Goal: Check status: Check status

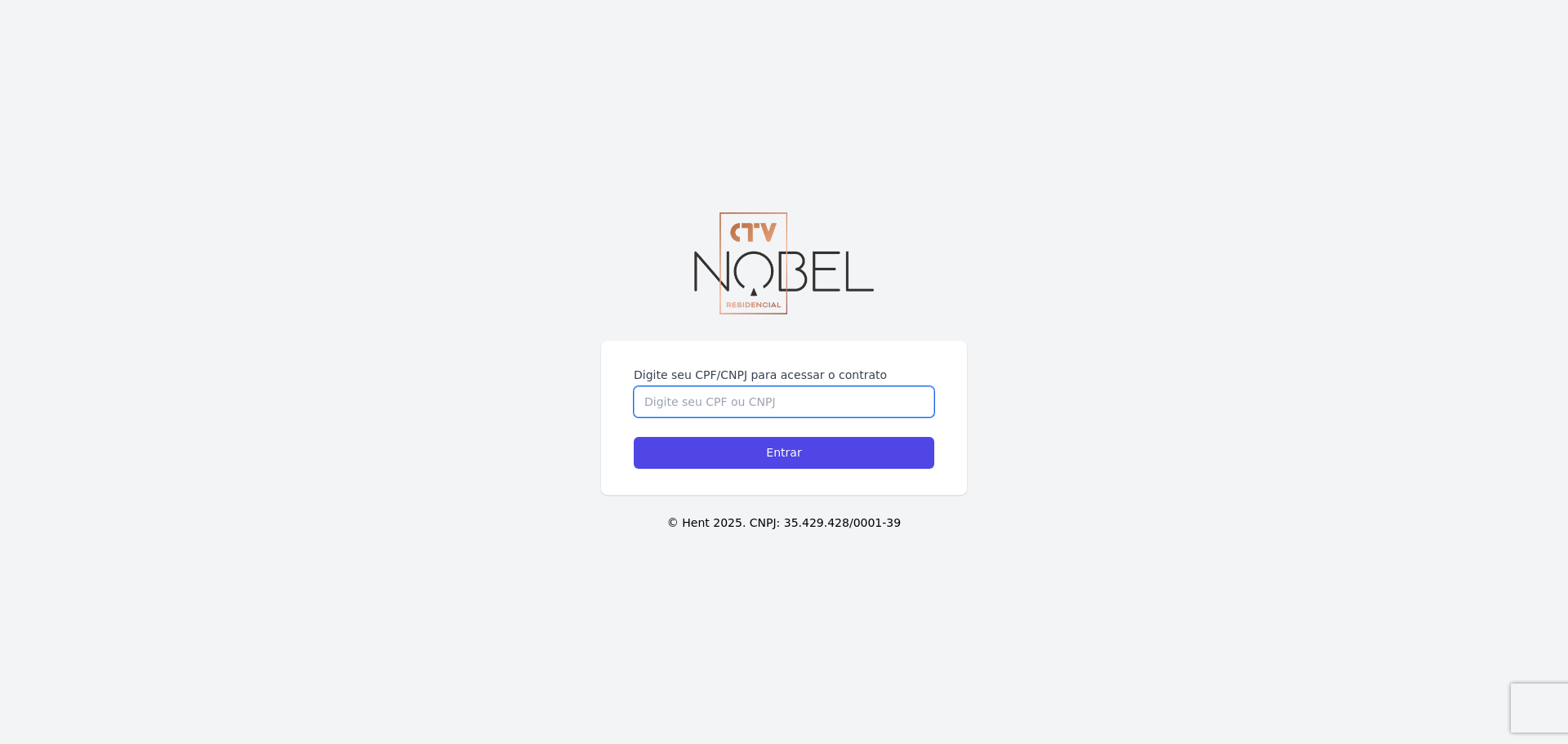
click at [717, 406] on input "Digite seu CPF/CNPJ para acessar o contrato" at bounding box center [783, 401] width 301 height 31
type input "11214248721"
click at [817, 487] on div "Digite seu CPF/CNPJ para acessar o contrato 11214248721 Entrar" at bounding box center [783, 418] width 366 height 155
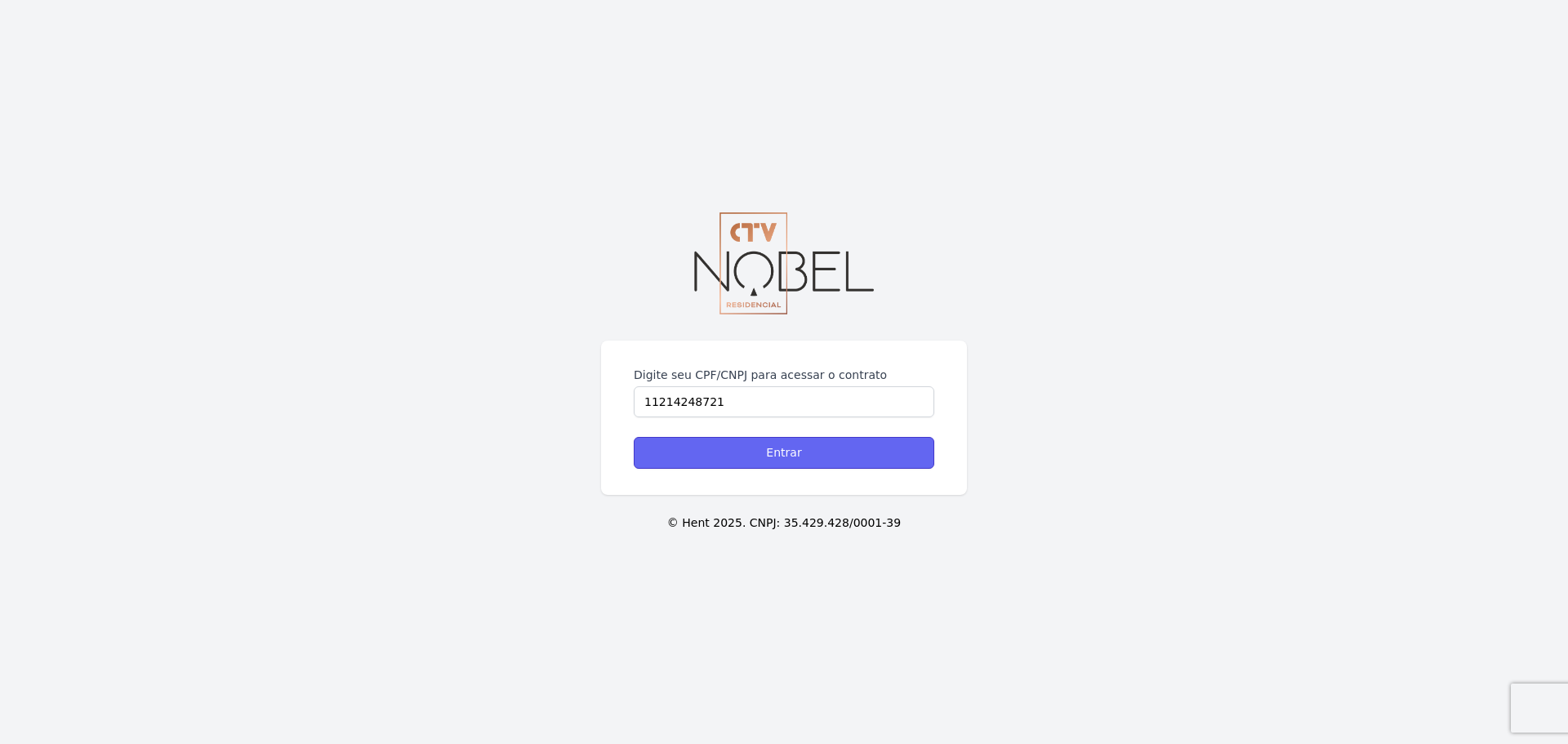
click at [824, 454] on input "Entrar" at bounding box center [783, 453] width 301 height 32
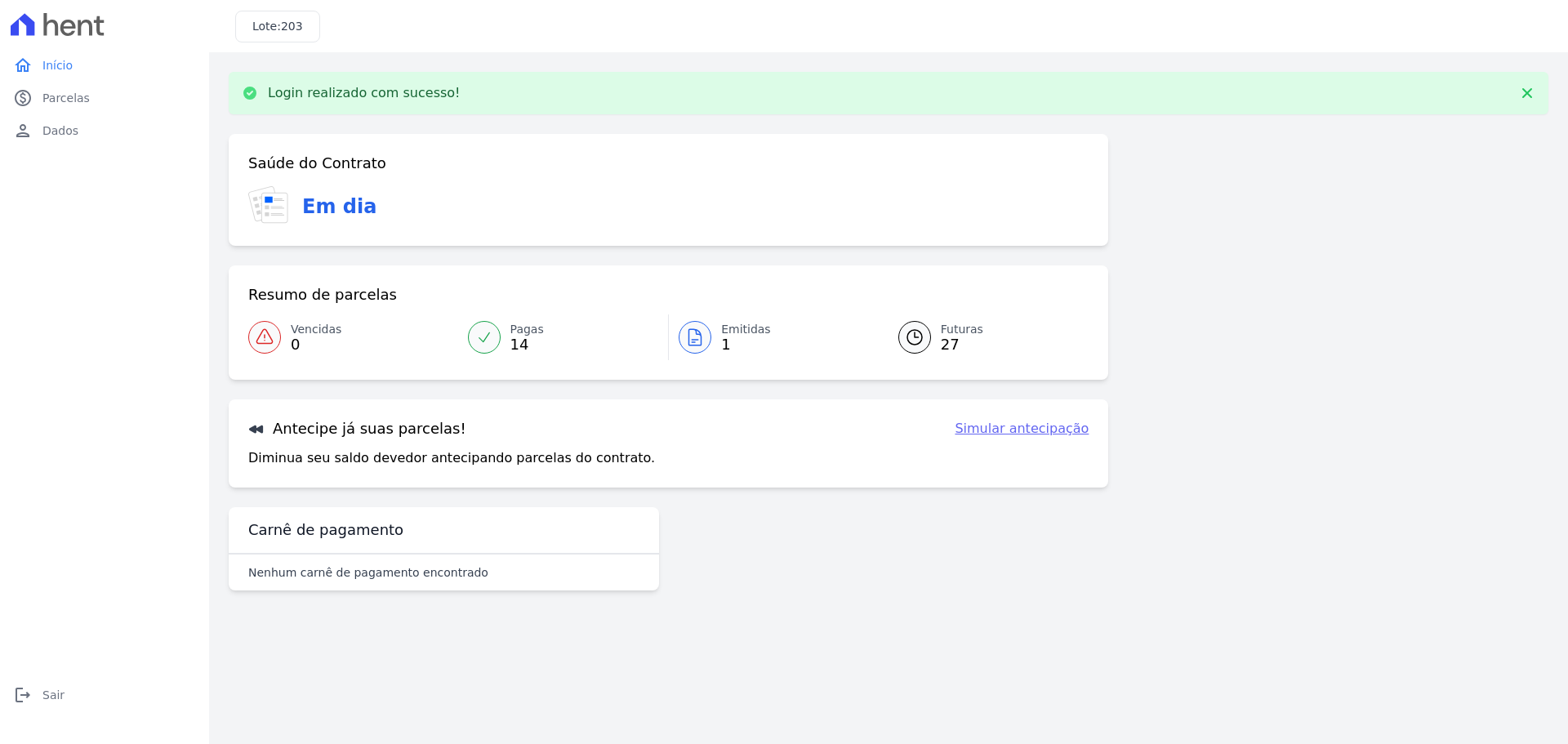
click at [735, 331] on span "Emitidas" at bounding box center [745, 330] width 49 height 17
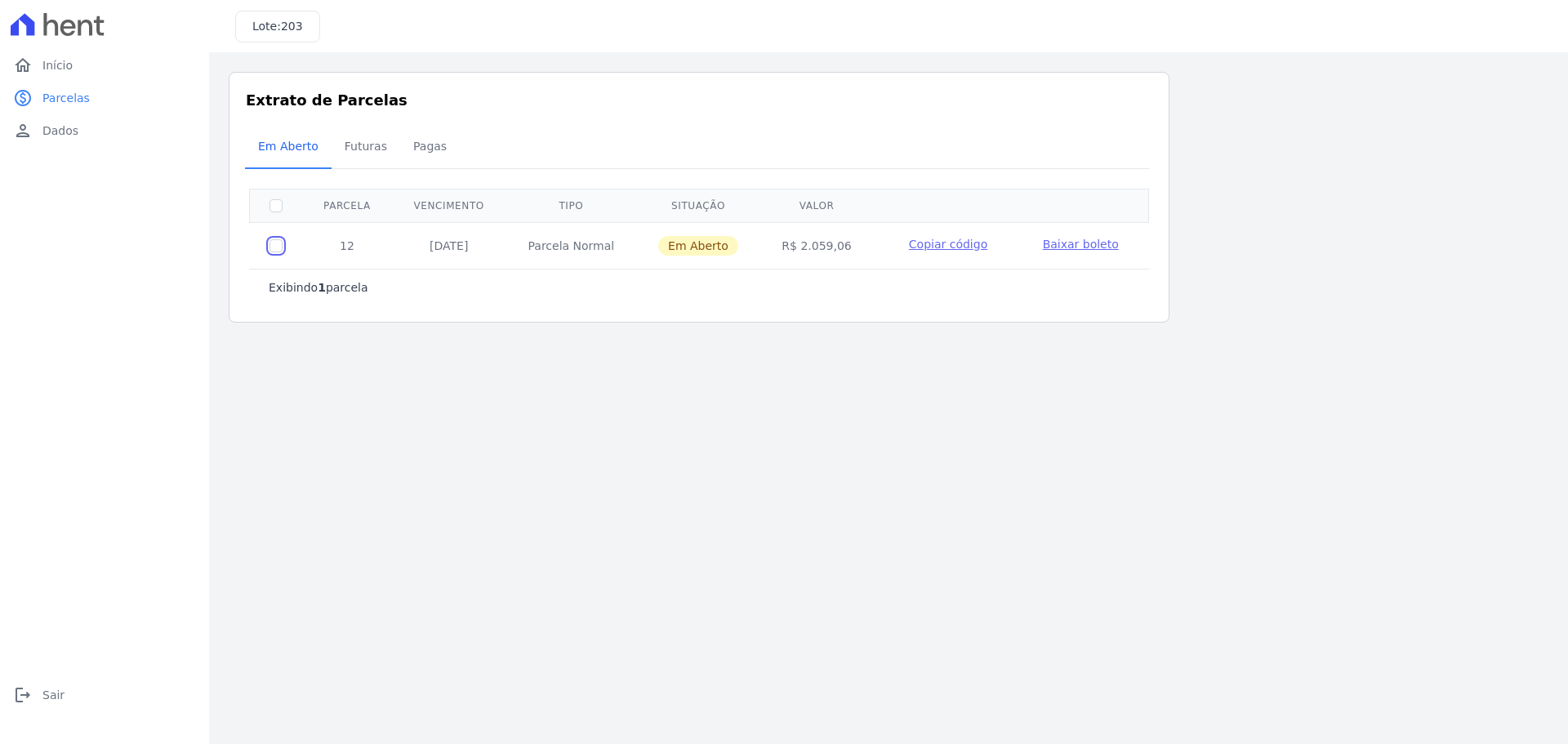
click at [274, 250] on input "checkbox" at bounding box center [276, 246] width 13 height 13
checkbox input "true"
click at [1061, 247] on span "Baixar boleto" at bounding box center [1081, 244] width 76 height 13
click at [57, 61] on span "Início" at bounding box center [58, 65] width 30 height 17
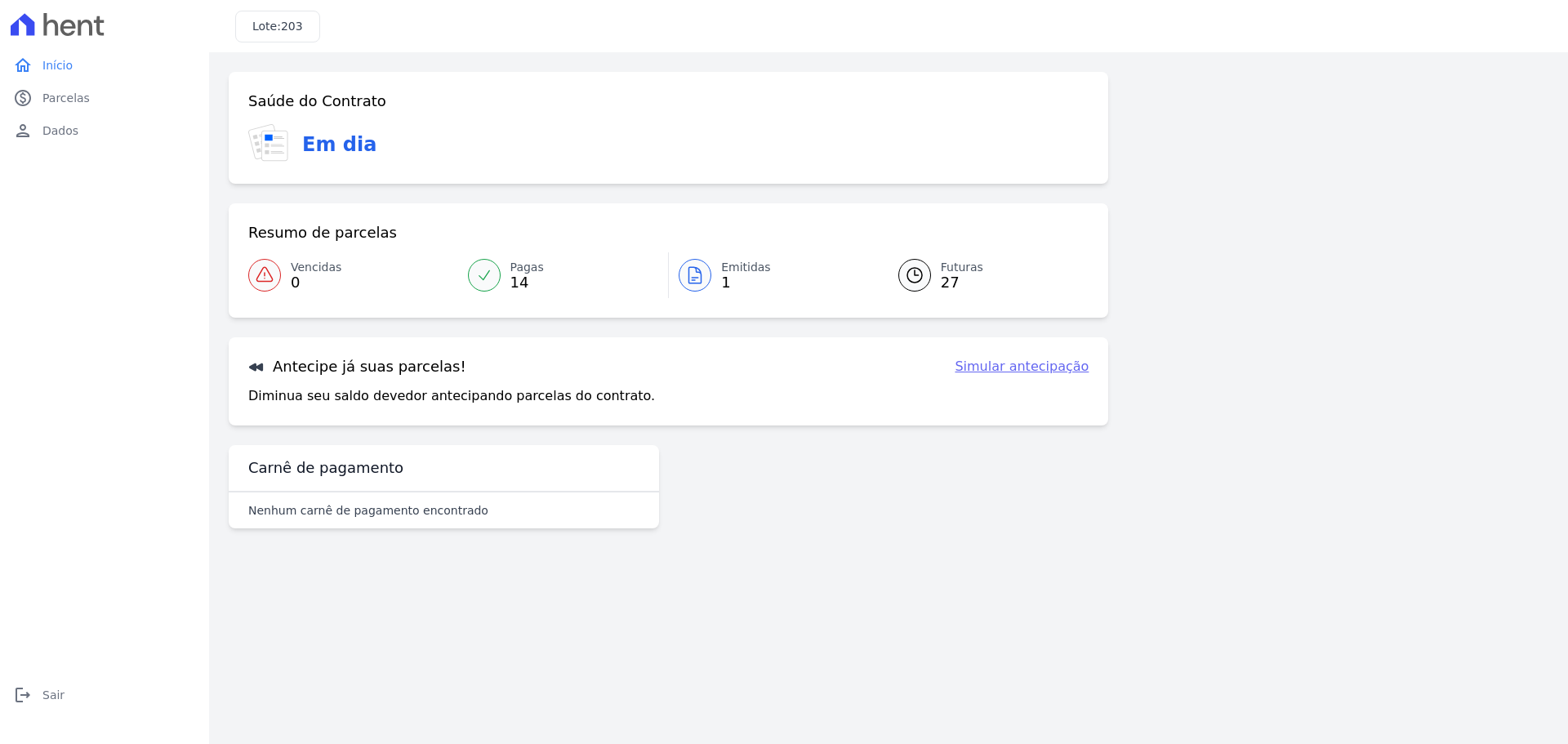
click at [510, 276] on div "Pagas 14" at bounding box center [527, 275] width 34 height 33
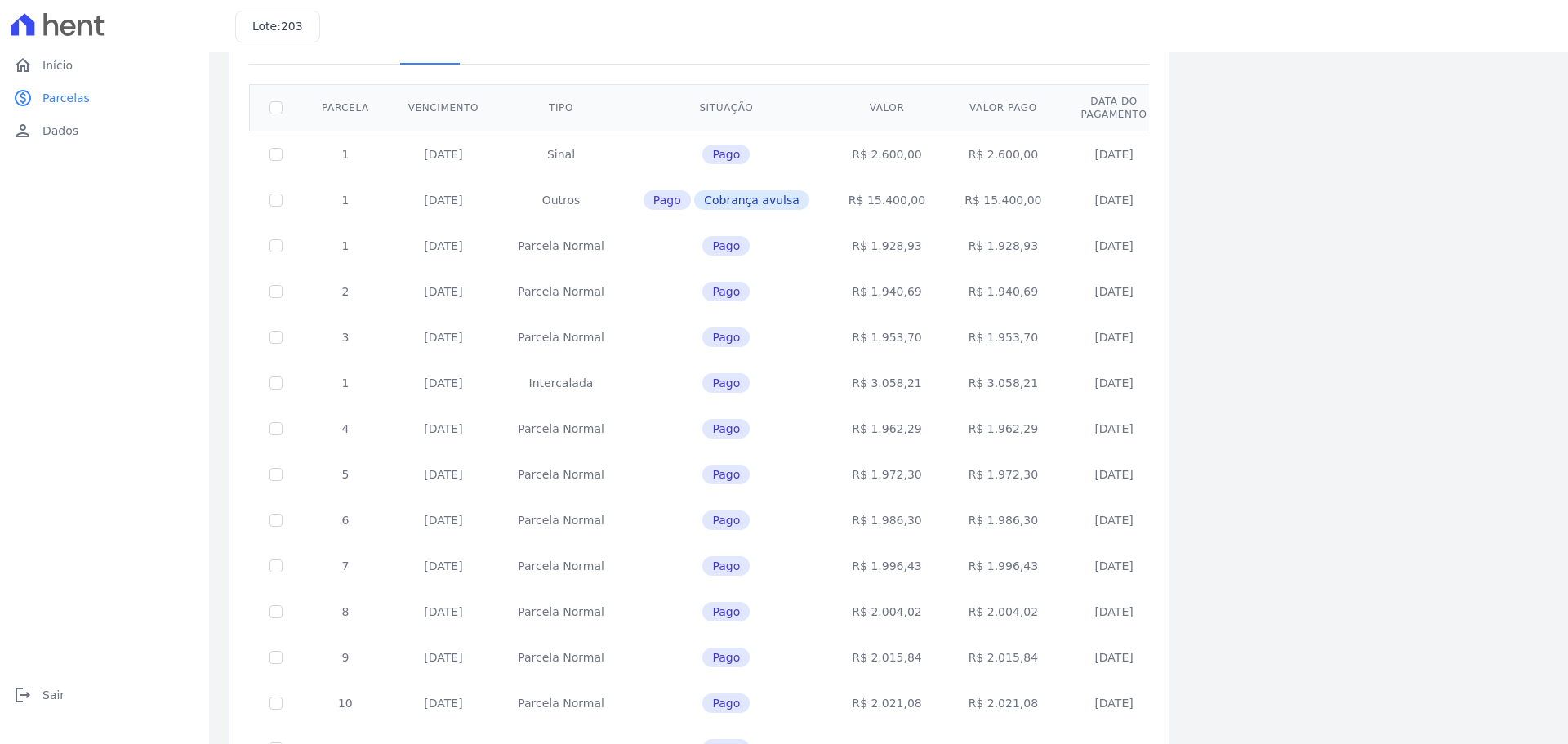
scroll to position [206, 0]
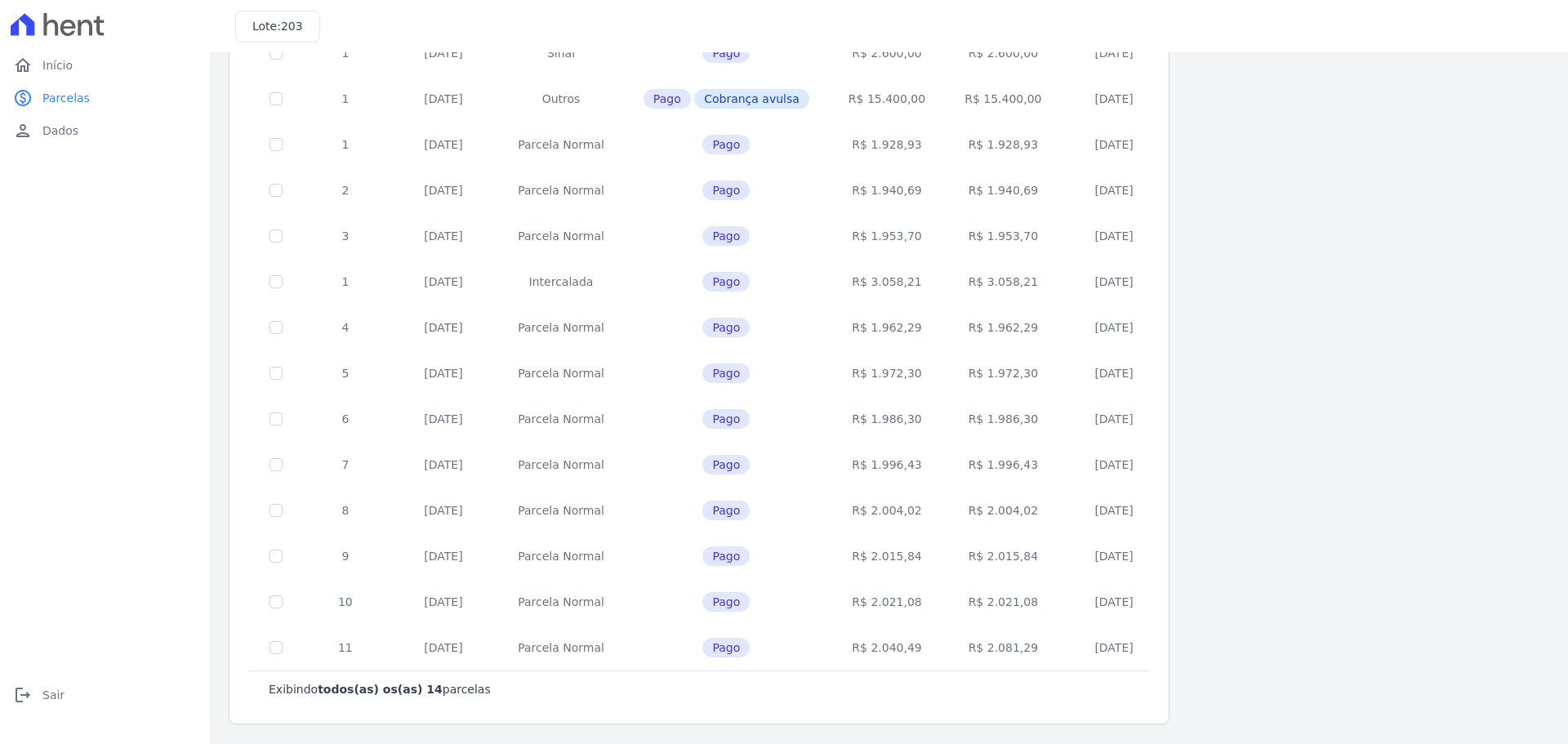
click at [498, 653] on td "Parcela Normal" at bounding box center [561, 647] width 126 height 46
click at [534, 653] on td "Parcela Normal" at bounding box center [561, 647] width 126 height 46
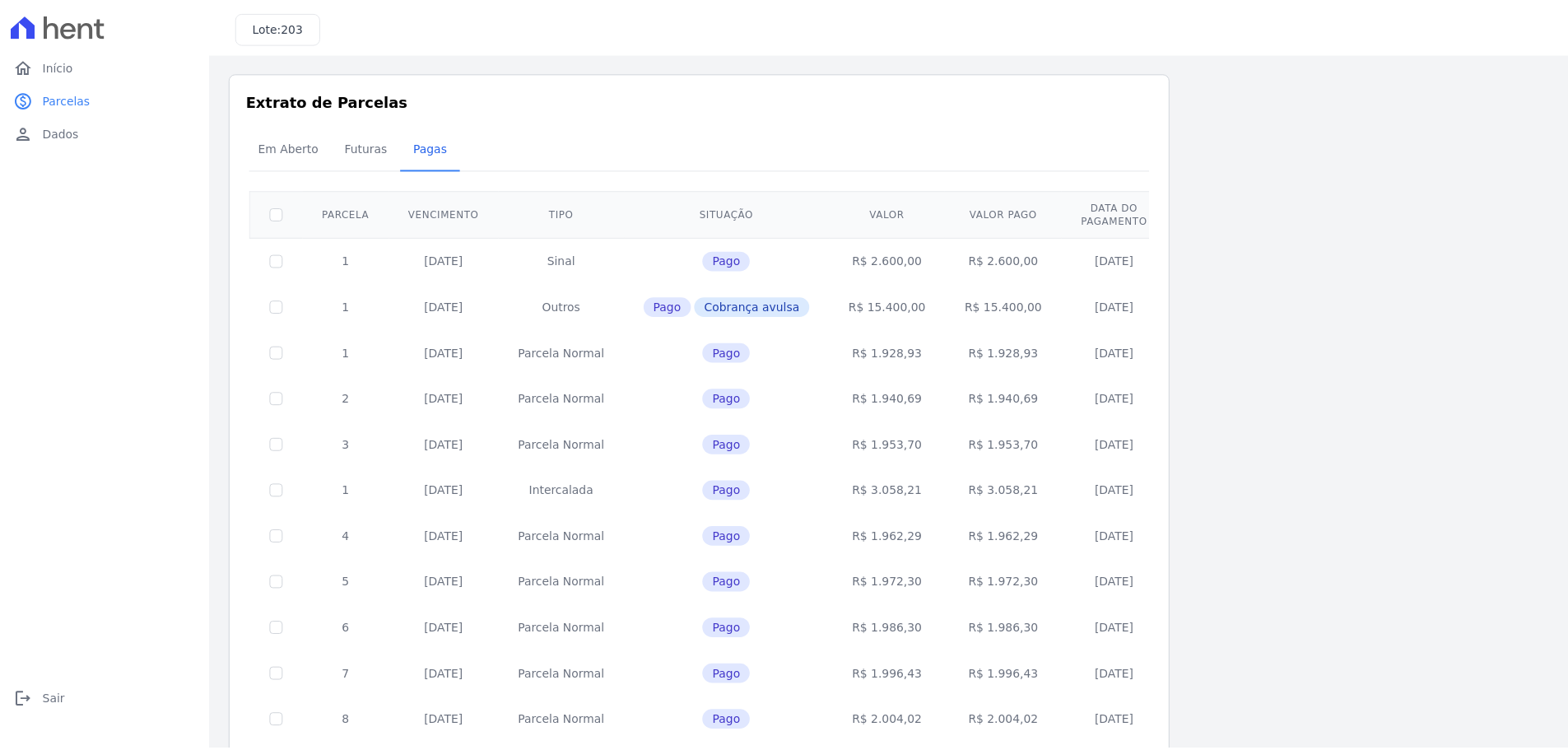
scroll to position [0, 0]
click at [300, 230] on th at bounding box center [278, 214] width 54 height 47
click at [284, 217] on input "checkbox" at bounding box center [278, 214] width 13 height 13
click at [283, 217] on input "checkbox" at bounding box center [278, 214] width 13 height 13
checkbox input "false"
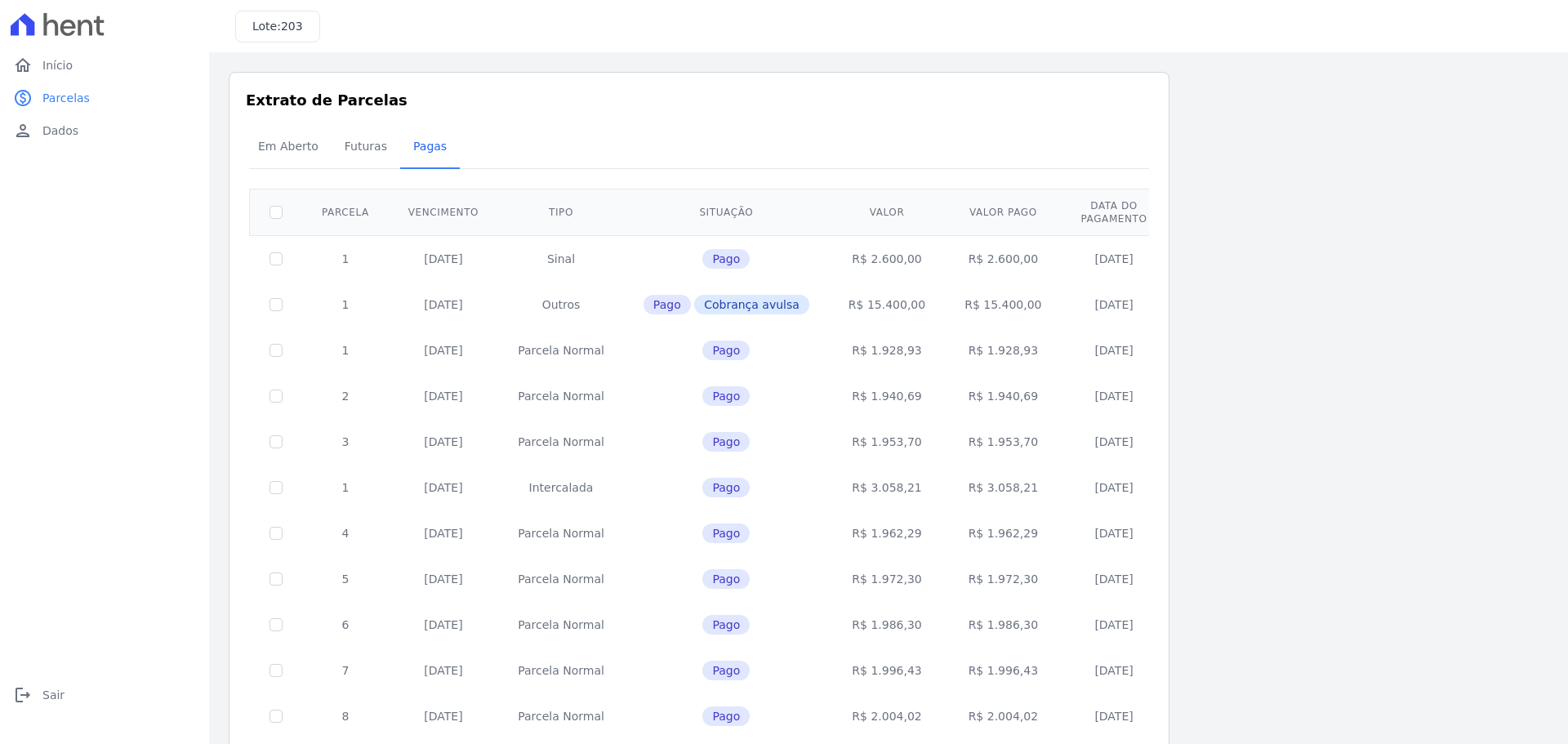
click at [276, 301] on td at bounding box center [276, 304] width 53 height 46
click at [591, 123] on div "Extrato de Parcelas Em [GEOGRAPHIC_DATA] Futuras [GEOGRAPHIC_DATA] 0 selecionad…" at bounding box center [699, 501] width 940 height 859
click at [265, 142] on span "Em Aberto" at bounding box center [289, 145] width 80 height 33
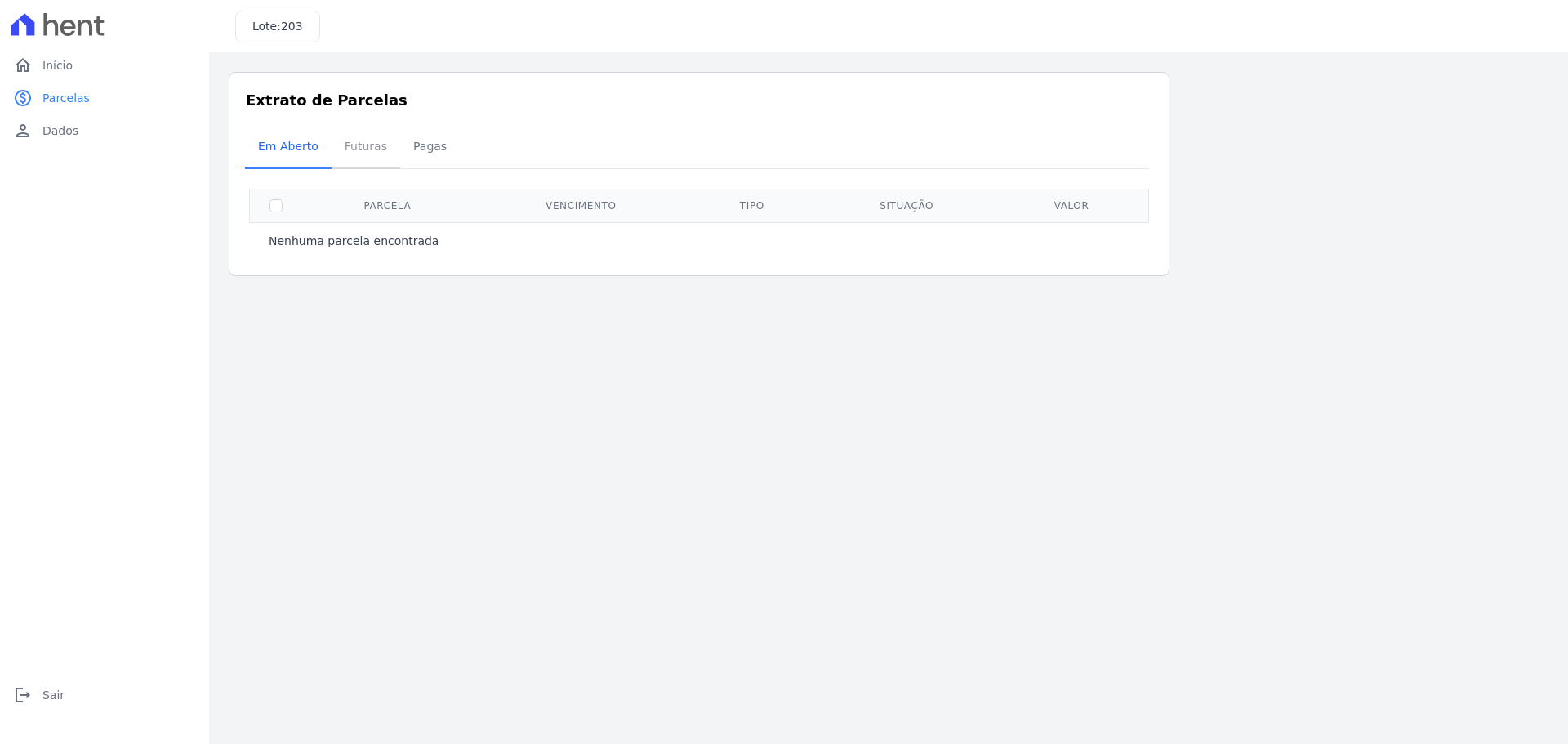
click at [350, 142] on span "Futuras" at bounding box center [366, 145] width 62 height 33
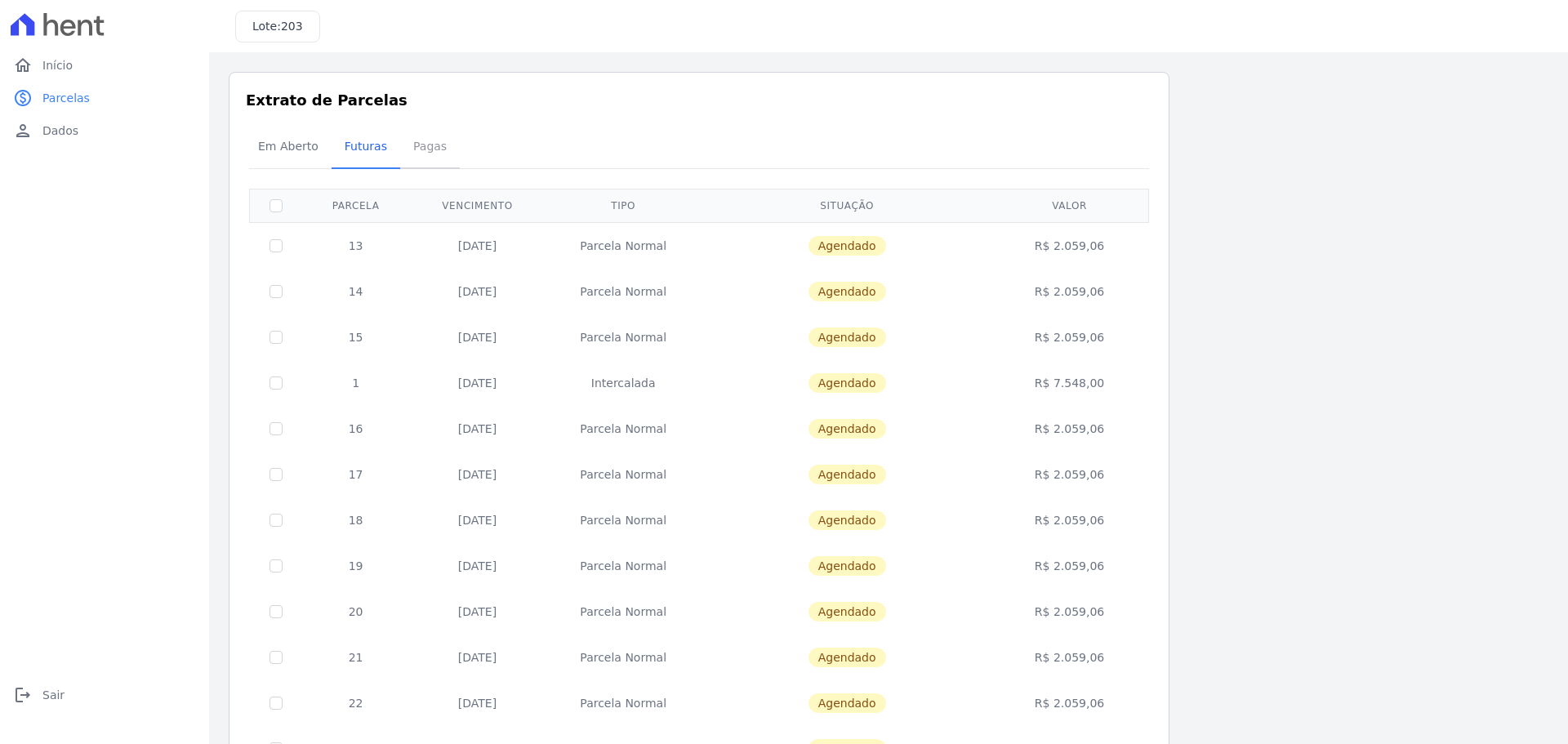
click at [414, 148] on span "Pagas" at bounding box center [429, 145] width 53 height 33
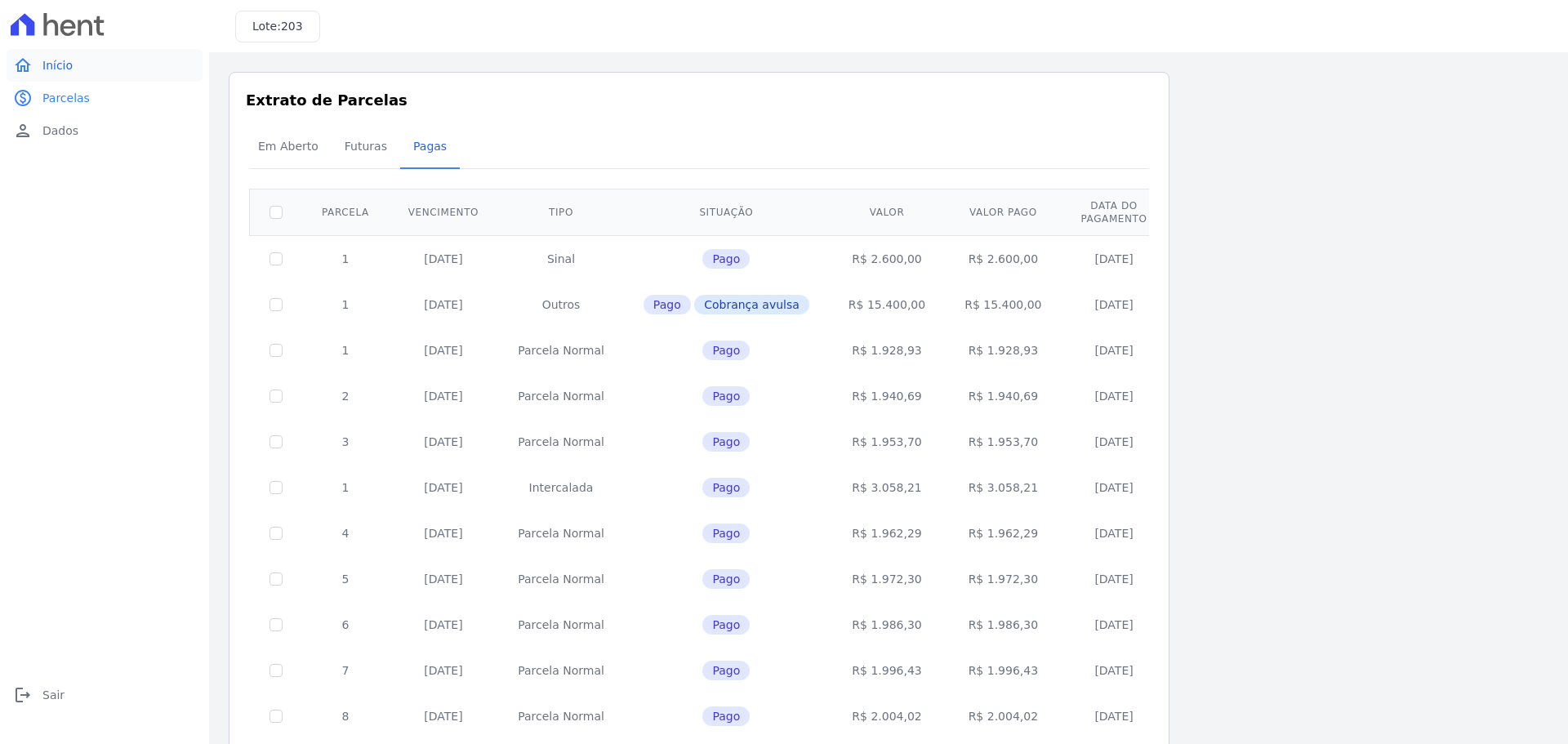
click at [59, 78] on link "home Início" at bounding box center [104, 65] width 196 height 33
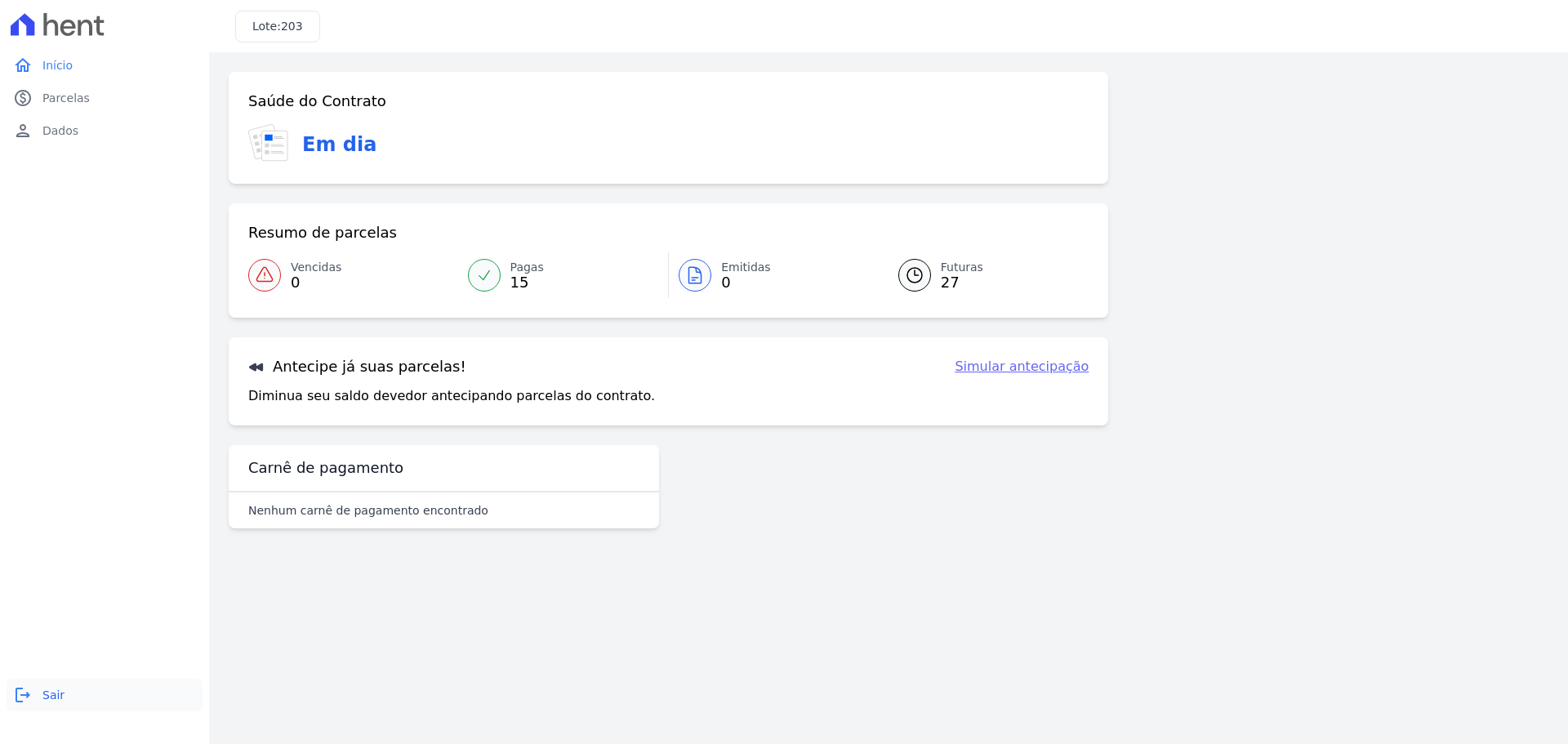
click at [43, 690] on span "Sair" at bounding box center [54, 695] width 22 height 17
